Goal: Information Seeking & Learning: Learn about a topic

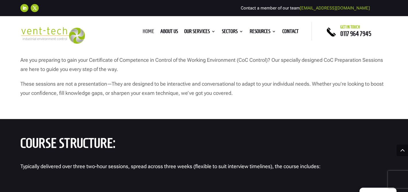
click at [146, 32] on link "Home" at bounding box center [147, 32] width 11 height 6
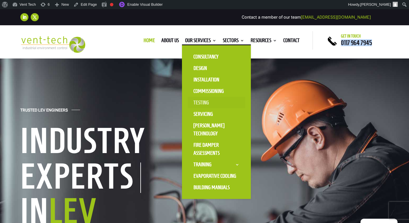
click at [201, 104] on link "Testing" at bounding box center [215, 102] width 57 height 11
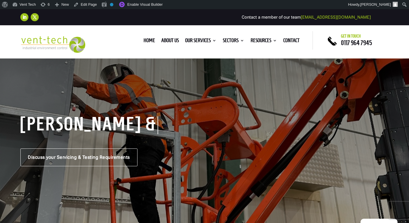
scroll to position [41, 0]
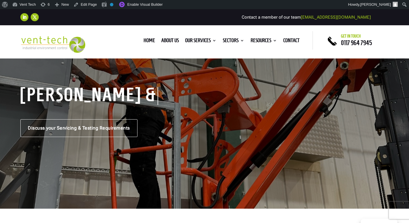
click at [156, 99] on h1 "LEV Servicing & Testing: From Birmingham to Leeds & Beyond" at bounding box center [89, 96] width 138 height 18
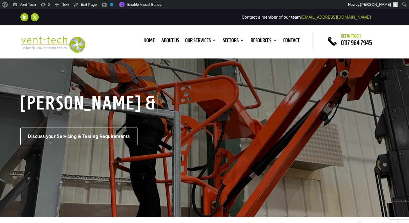
scroll to position [0, 0]
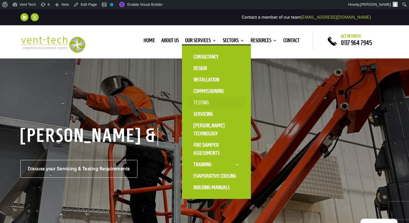
click at [199, 103] on link "Testing" at bounding box center [215, 102] width 57 height 11
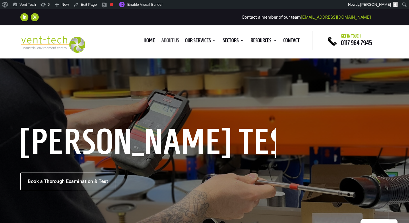
click at [167, 40] on link "About us" at bounding box center [169, 41] width 17 height 6
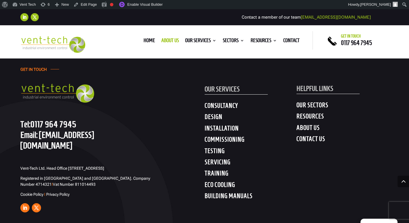
scroll to position [1882, 0]
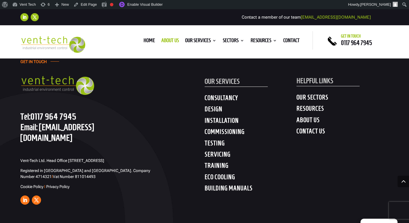
click at [224, 151] on h4 "SERVICING" at bounding box center [250, 156] width 92 height 10
